Goal: Complete application form

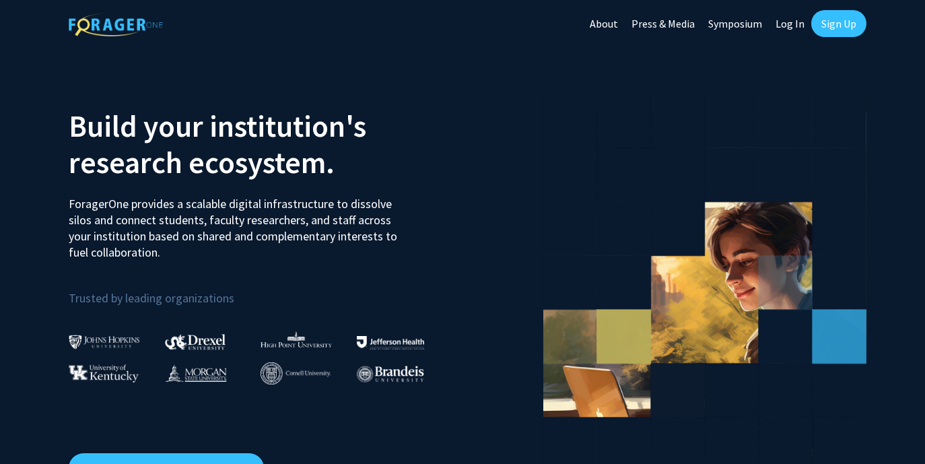
click at [785, 22] on link "Log In" at bounding box center [790, 23] width 42 height 47
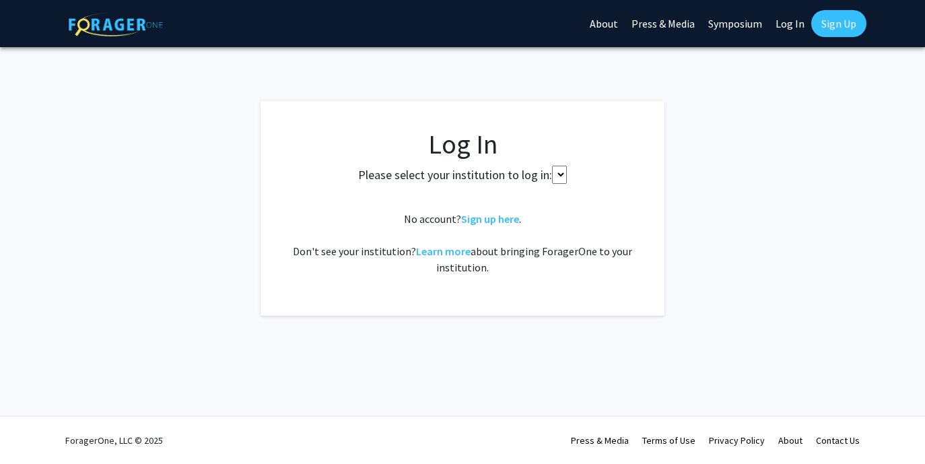
select select
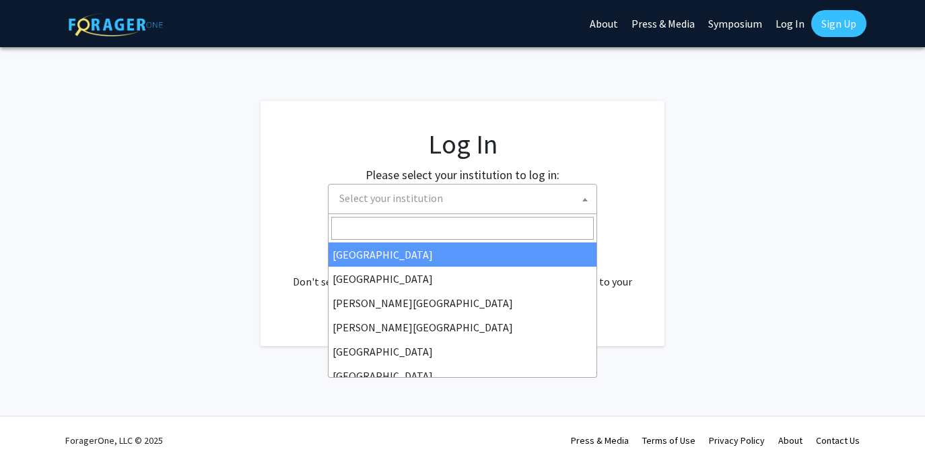
click at [509, 196] on span "Select your institution" at bounding box center [465, 198] width 262 height 28
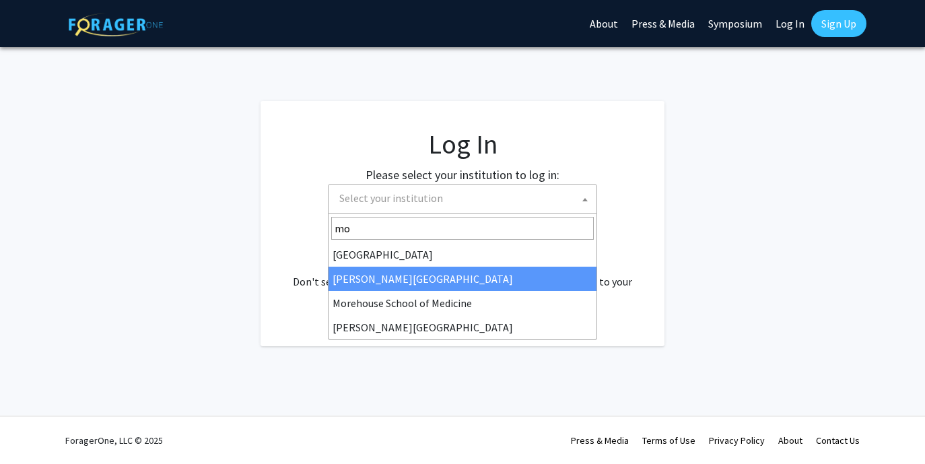
type input "mo"
select select "28"
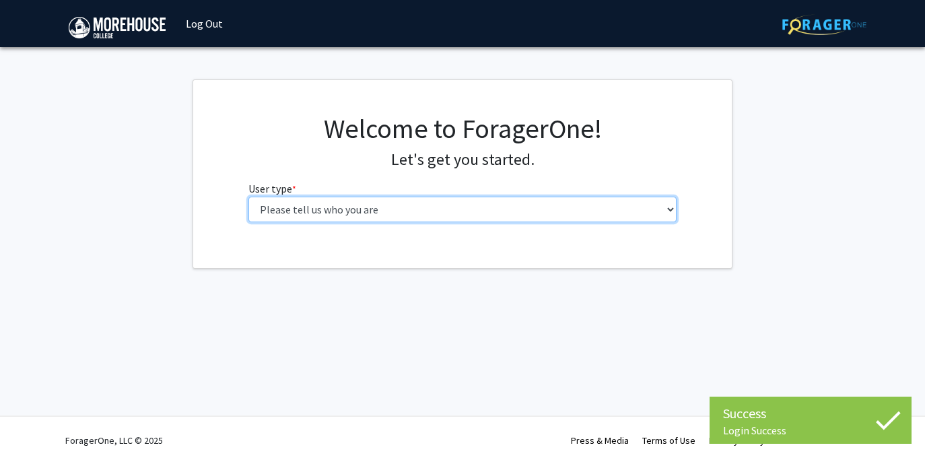
click at [460, 199] on select "Please tell us who you are Undergraduate Student Master's Student Doctoral Cand…" at bounding box center [462, 210] width 429 height 26
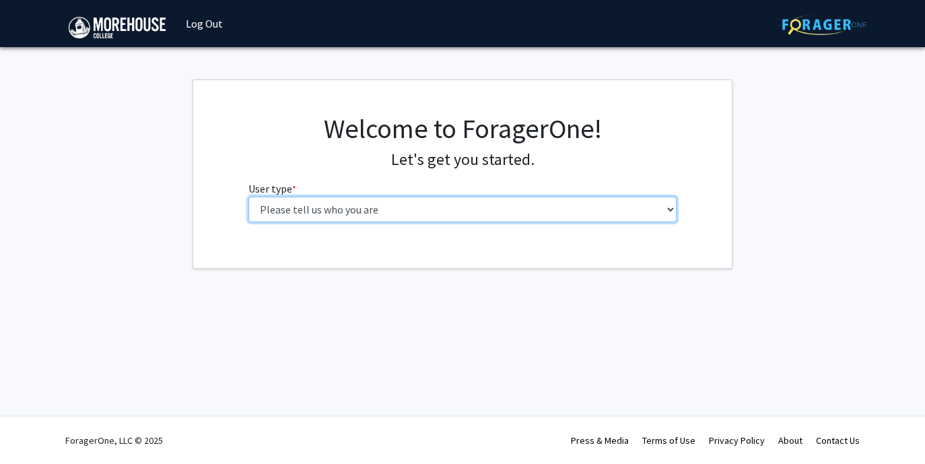
select select "1: undergrad"
click at [248, 197] on select "Please tell us who you are Undergraduate Student Master's Student Doctoral Cand…" at bounding box center [462, 210] width 429 height 26
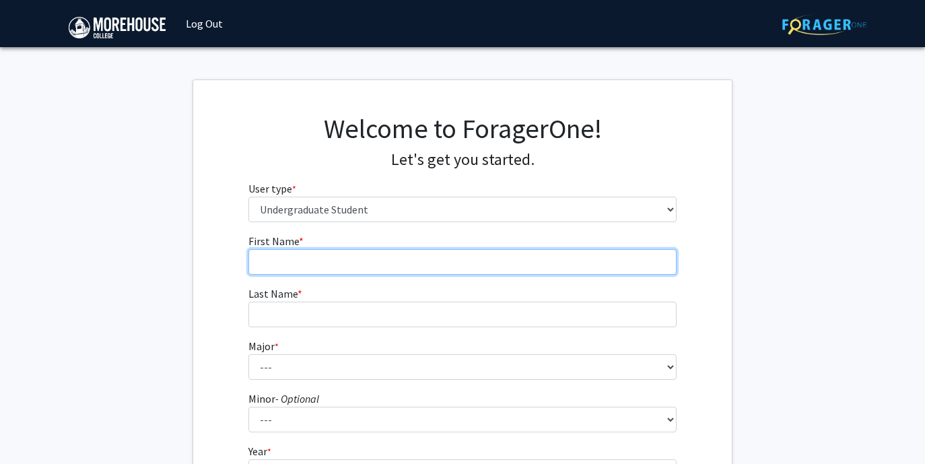
click at [458, 265] on input "First Name * required" at bounding box center [462, 262] width 429 height 26
type input "[PERSON_NAME]"
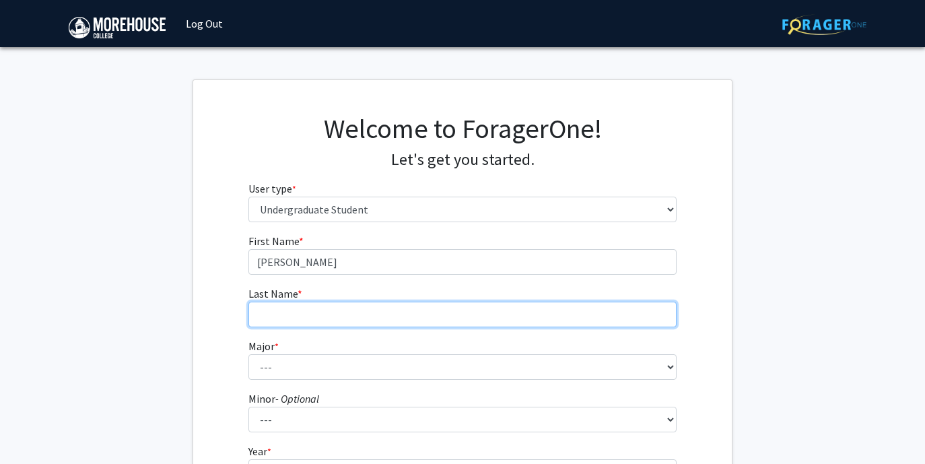
type input "Bethel"
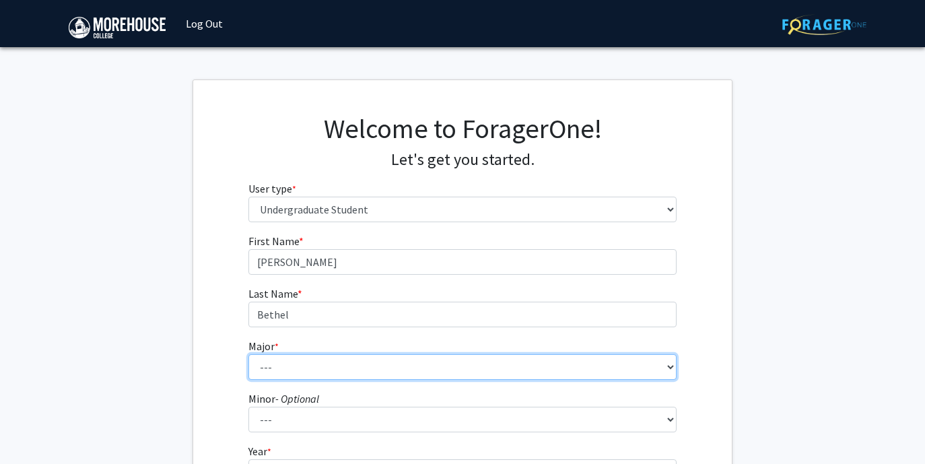
click at [353, 375] on select "--- Africana Studies Applied Physics Art History Art Studies Biology Business A…" at bounding box center [462, 367] width 429 height 26
select select "5: 2095"
click at [248, 354] on select "--- Africana Studies Applied Physics Art History Art Studies Biology Business A…" at bounding box center [462, 367] width 429 height 26
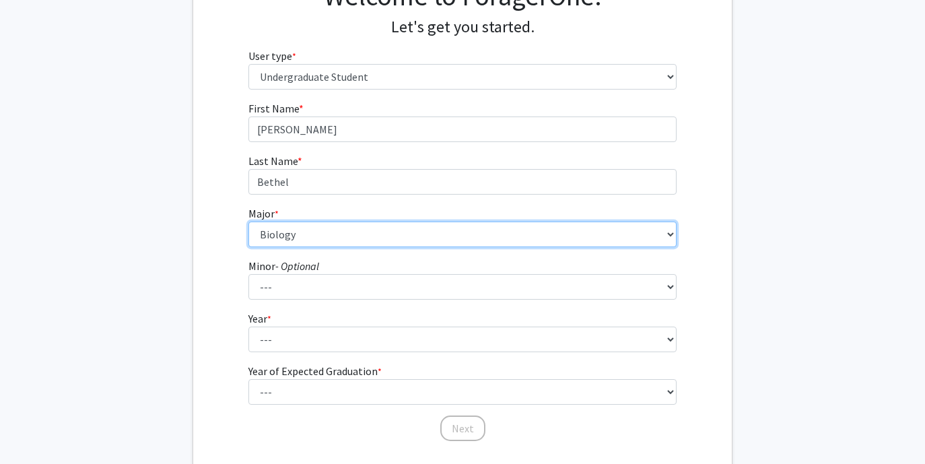
scroll to position [172, 0]
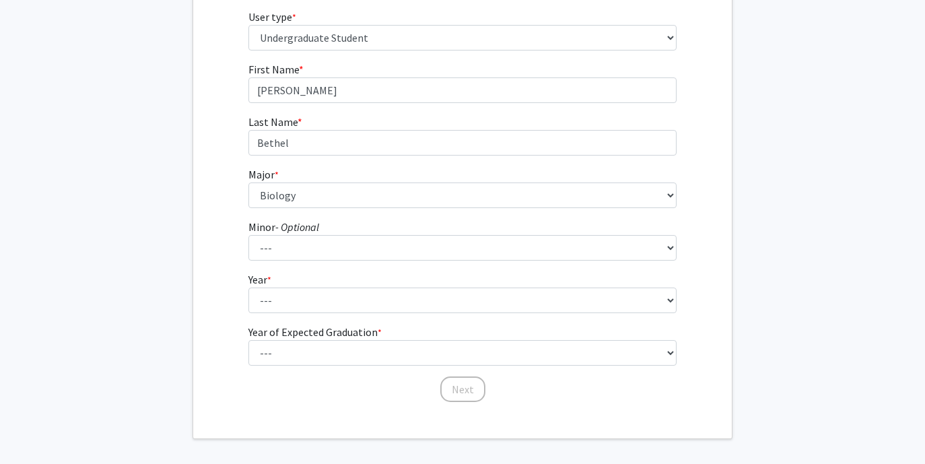
click at [308, 284] on fg-select "Year * required --- First-year Sophomore Junior Senior Postbaccalaureate Certif…" at bounding box center [462, 292] width 429 height 42
click at [308, 285] on fg-select "Year * required --- First-year Sophomore Junior Senior Postbaccalaureate Certif…" at bounding box center [462, 292] width 429 height 42
click at [311, 314] on form "First Name * required [PERSON_NAME] Last Name * required [PERSON_NAME] * requir…" at bounding box center [462, 225] width 429 height 328
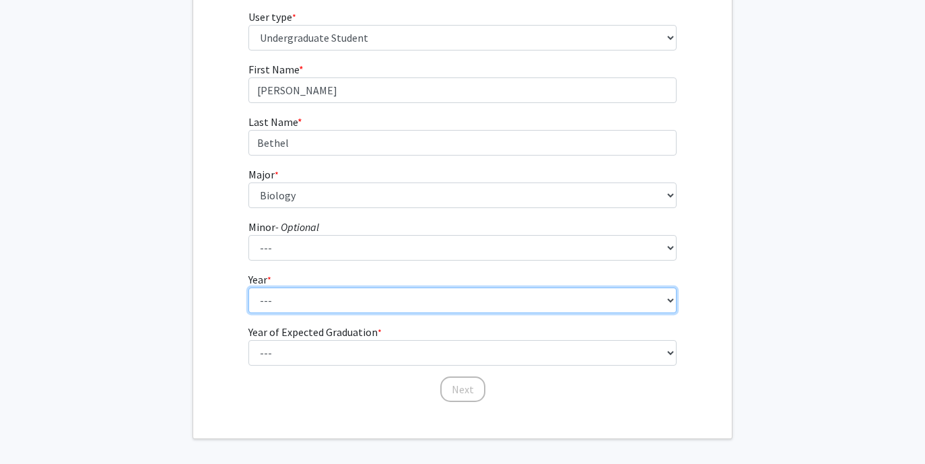
click at [316, 301] on select "--- First-year Sophomore Junior Senior Postbaccalaureate Certificate" at bounding box center [462, 300] width 429 height 26
select select "2: sophomore"
click at [248, 287] on select "--- First-year Sophomore Junior Senior Postbaccalaureate Certificate" at bounding box center [462, 300] width 429 height 26
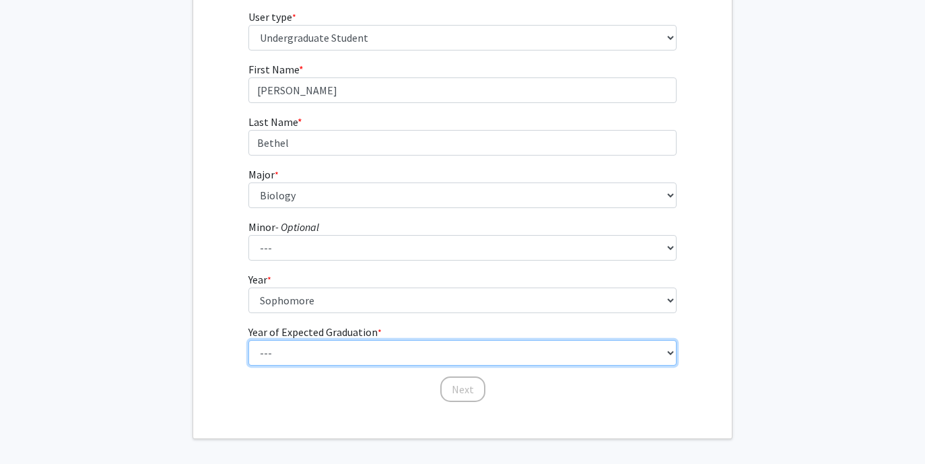
click at [317, 348] on select "--- 2025 2026 2027 2028 2029 2030 2031 2032 2033 2034" at bounding box center [462, 353] width 429 height 26
select select "4: 2028"
click at [248, 340] on select "--- 2025 2026 2027 2028 2029 2030 2031 2032 2033 2034" at bounding box center [462, 353] width 429 height 26
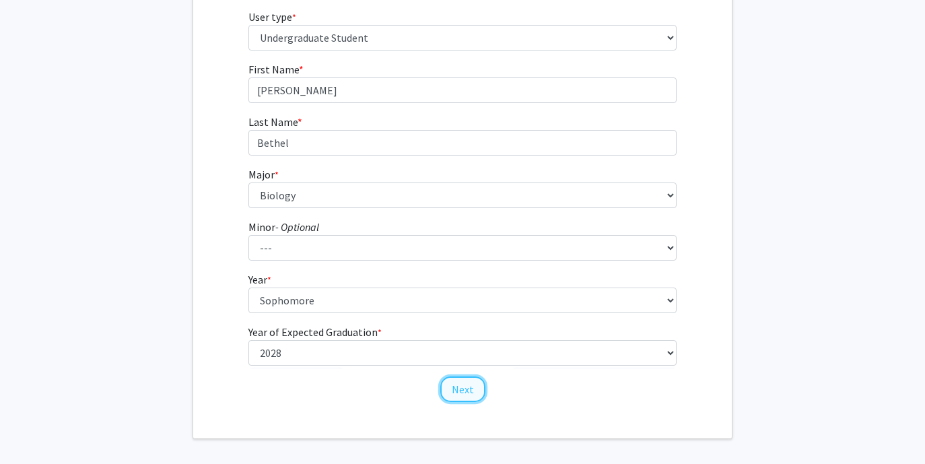
click at [460, 396] on button "Next" at bounding box center [462, 389] width 45 height 26
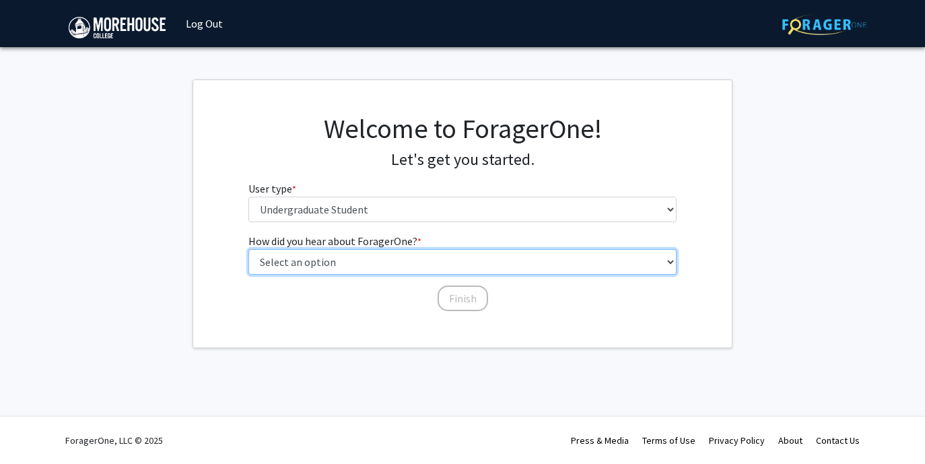
click at [375, 260] on select "Select an option Peer/student recommendation Faculty/staff recommendation Unive…" at bounding box center [462, 262] width 429 height 26
click at [248, 249] on select "Select an option Peer/student recommendation Faculty/staff recommendation Unive…" at bounding box center [462, 262] width 429 height 26
click at [430, 256] on select "Select an option Peer/student recommendation Faculty/staff recommendation Unive…" at bounding box center [462, 262] width 429 height 26
select select "3: university_website"
click at [248, 249] on select "Select an option Peer/student recommendation Faculty/staff recommendation Unive…" at bounding box center [462, 262] width 429 height 26
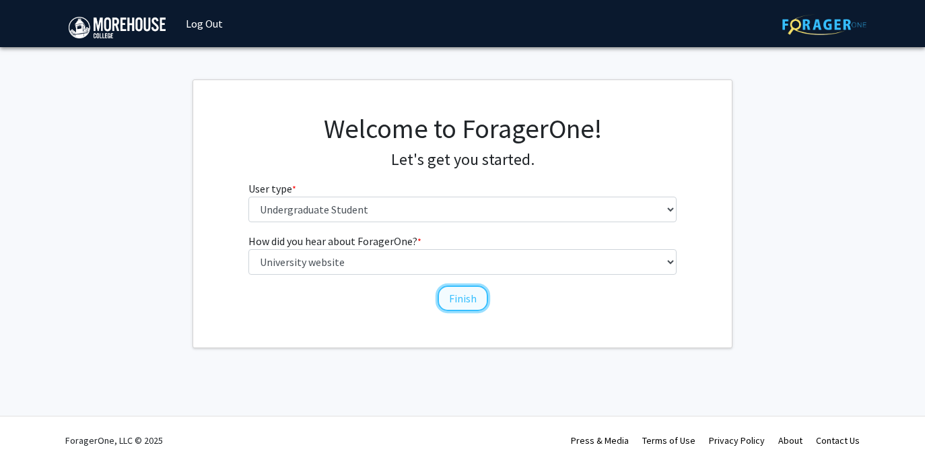
click at [470, 295] on button "Finish" at bounding box center [462, 298] width 50 height 26
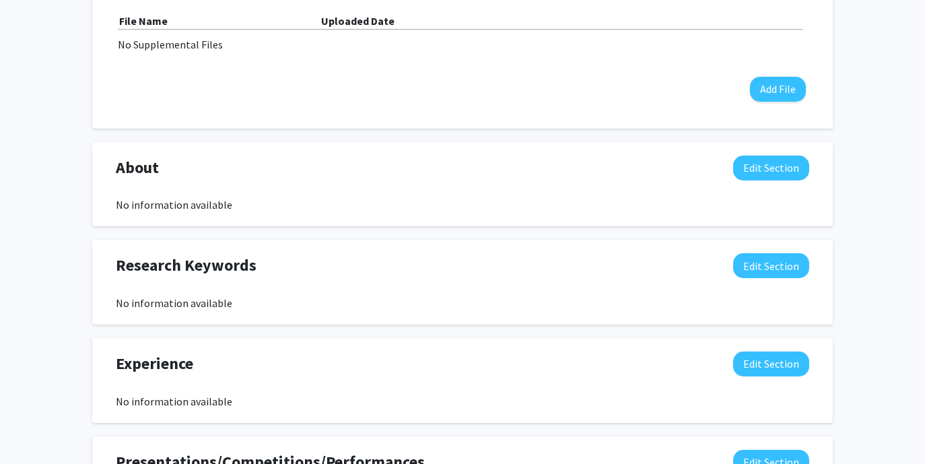
scroll to position [464, 0]
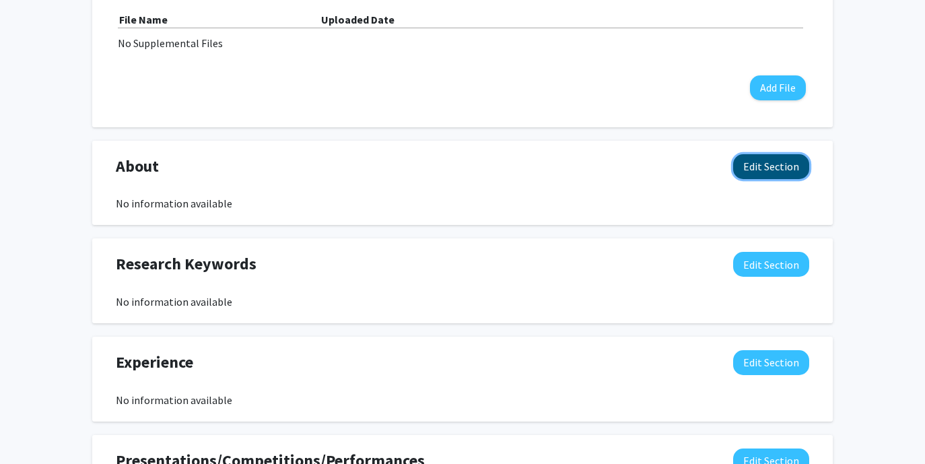
click at [778, 165] on button "Edit Section" at bounding box center [771, 166] width 76 height 25
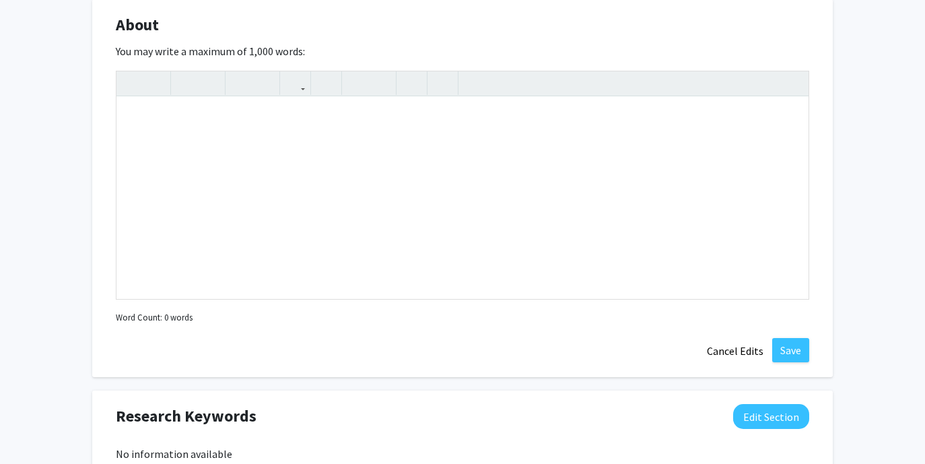
scroll to position [600, 0]
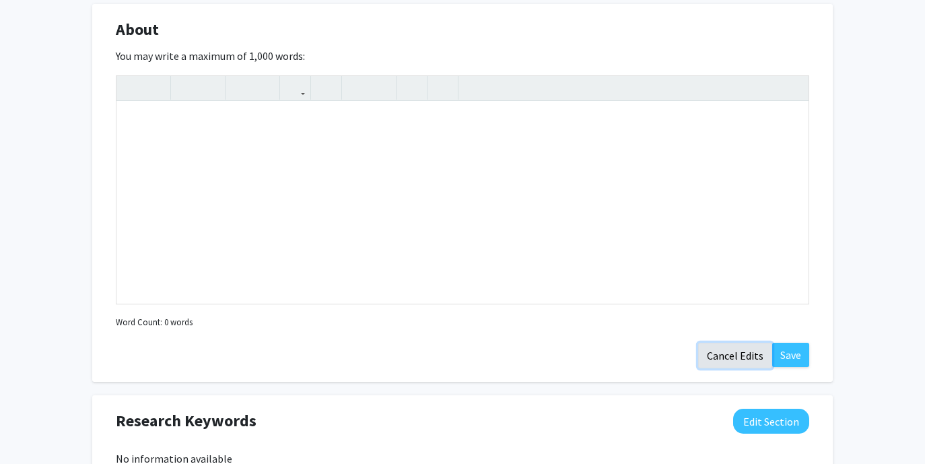
click at [724, 352] on button "Cancel Edits" at bounding box center [735, 356] width 74 height 26
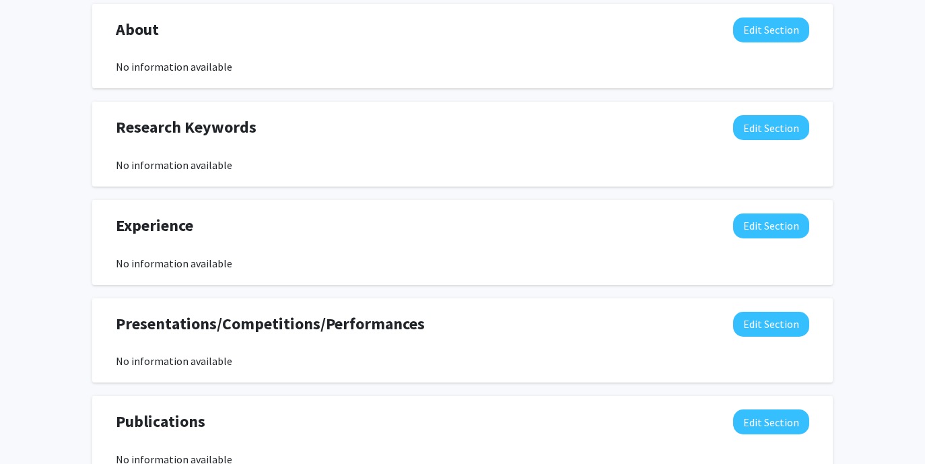
scroll to position [0, 0]
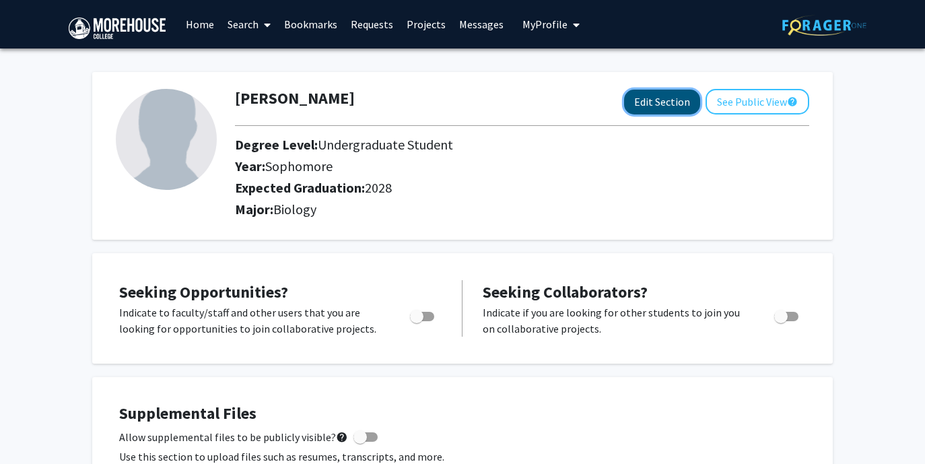
click at [653, 102] on button "Edit Section" at bounding box center [662, 102] width 76 height 25
select select "sophomore"
select select "2028"
